Goal: Information Seeking & Learning: Learn about a topic

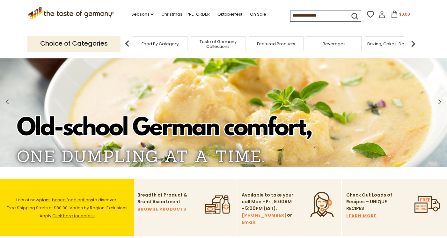
scroll to position [38, 0]
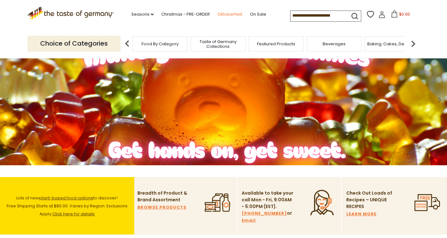
click at [229, 13] on link "Oktoberfest" at bounding box center [229, 14] width 25 height 7
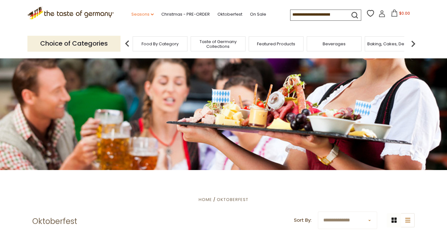
click at [143, 14] on link "Seasons dropdown_arrow" at bounding box center [142, 14] width 22 height 7
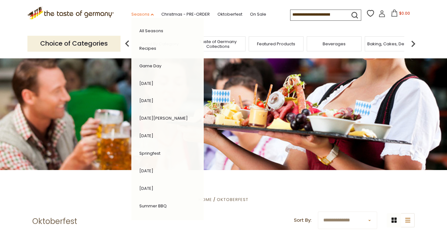
click at [143, 14] on link "Seasons dropdown_arrow" at bounding box center [142, 14] width 22 height 7
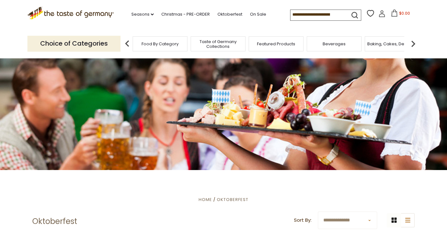
click at [388, 45] on span "Baking, Cakes, Desserts" at bounding box center [391, 43] width 49 height 5
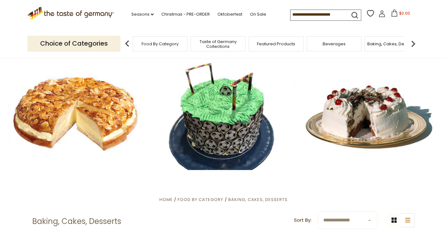
click at [413, 44] on img at bounding box center [413, 43] width 13 height 13
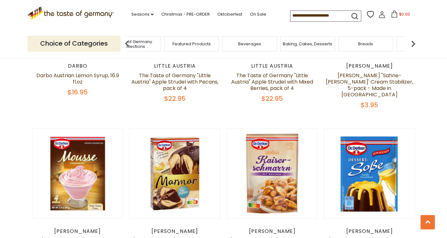
scroll to position [398, 0]
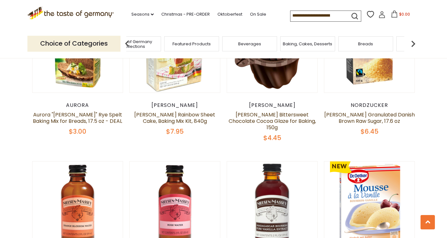
click at [354, 42] on div "Breads" at bounding box center [365, 43] width 55 height 15
click at [363, 45] on span "Breads" at bounding box center [365, 43] width 15 height 5
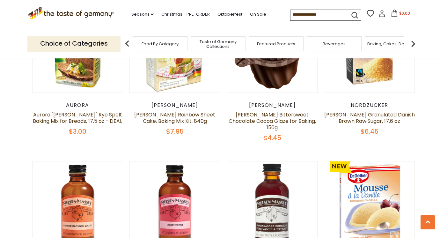
scroll to position [1805, 0]
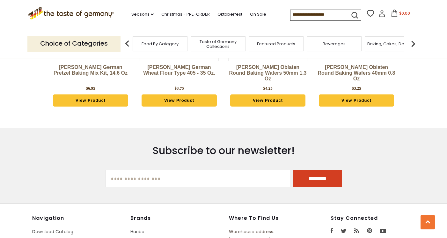
drag, startPoint x: 229, startPoint y: 210, endPoint x: 291, endPoint y: 215, distance: 62.1
click at [291, 228] on p "Warehouse address: 615 Lofstrand Lane Rockville, MD 20850" at bounding box center [265, 239] width 73 height 22
copy p "615 Lofstrand Lane Rockville, MD 20850"
click at [145, 16] on link "Seasons dropdown_arrow" at bounding box center [142, 14] width 22 height 7
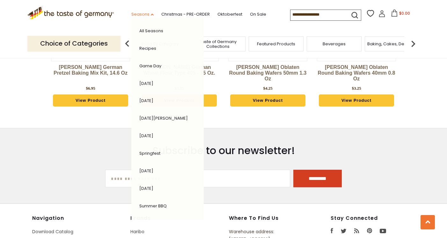
click at [145, 16] on link "Seasons dropdown_arrow" at bounding box center [142, 14] width 22 height 7
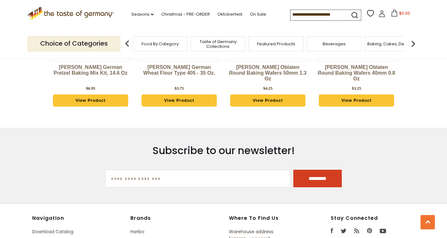
click at [78, 10] on icon ".st0{fill:#EDD300;} .st1{fill:#D33E21;}" at bounding box center [70, 13] width 86 height 13
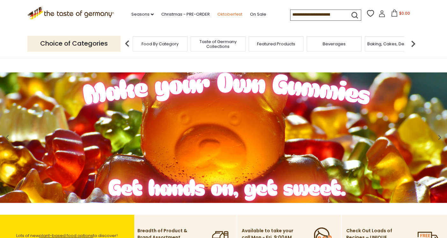
click at [235, 13] on link "Oktoberfest" at bounding box center [229, 14] width 25 height 7
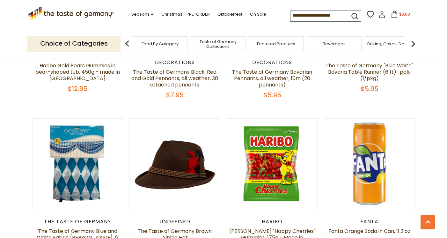
scroll to position [504, 0]
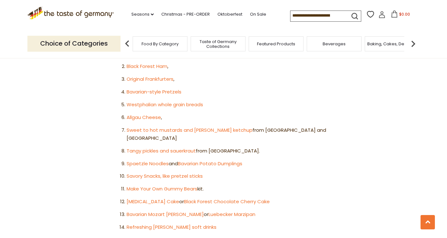
scroll to position [349, 0]
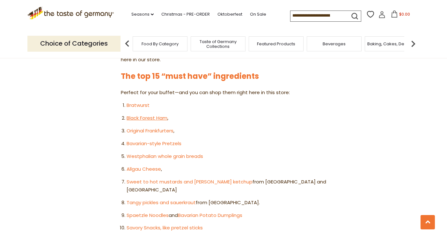
click at [135, 114] on link "Black Forest Ham" at bounding box center [147, 117] width 41 height 7
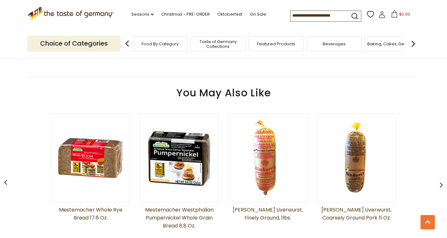
scroll to position [512, 0]
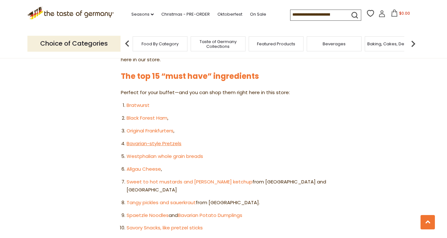
click at [155, 140] on link "Bavarian-style Pretzels" at bounding box center [154, 143] width 55 height 7
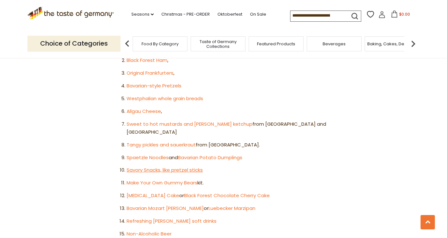
scroll to position [408, 0]
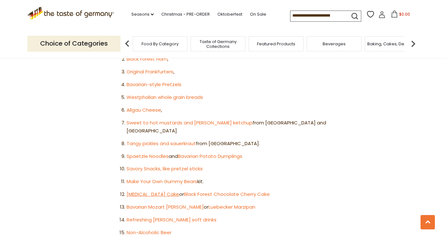
click at [147, 191] on link "Bee Sting Cake" at bounding box center [153, 194] width 53 height 7
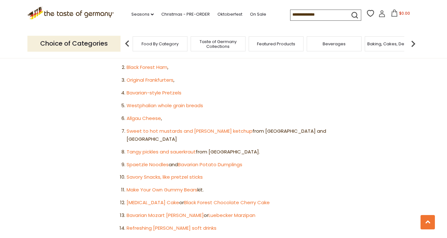
scroll to position [408, 0]
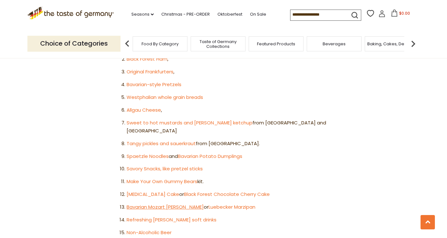
click at [147, 203] on link "Bavarian Mozart [PERSON_NAME]" at bounding box center [165, 206] width 77 height 7
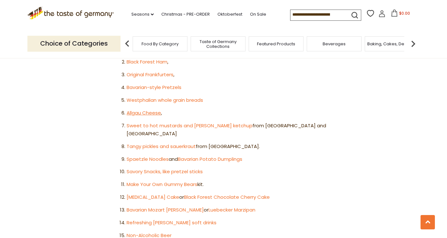
click at [153, 109] on link "Allgau Cheese" at bounding box center [144, 112] width 34 height 7
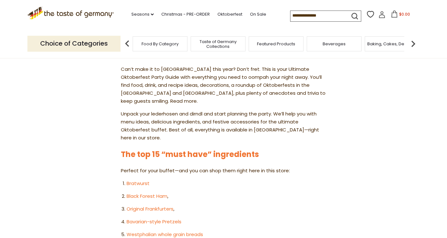
scroll to position [59, 0]
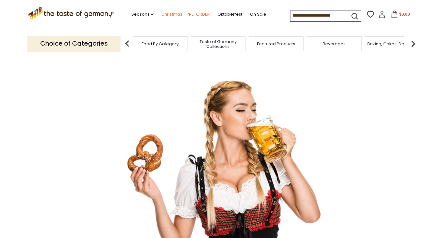
click at [199, 14] on link "Christmas - PRE-ORDER" at bounding box center [185, 14] width 48 height 7
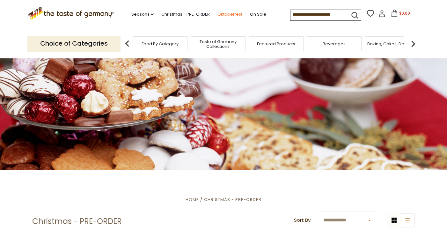
click at [229, 11] on link "Oktoberfest" at bounding box center [229, 14] width 25 height 7
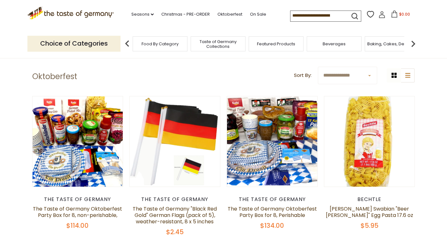
scroll to position [148, 0]
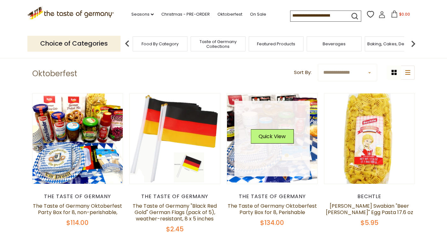
click at [273, 152] on link at bounding box center [272, 139] width 76 height 76
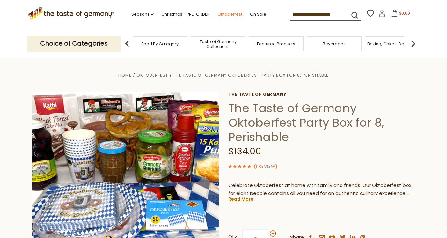
click at [234, 13] on link "Oktoberfest" at bounding box center [229, 14] width 25 height 7
